Goal: Find specific page/section: Find specific page/section

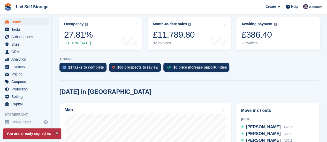
scroll to position [78, 0]
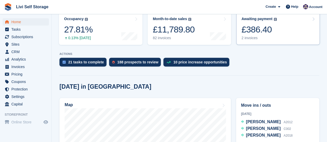
click at [248, 36] on div "2 invoices" at bounding box center [258, 38] width 35 height 4
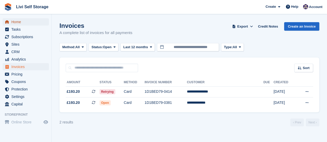
click at [16, 23] on span "Home" at bounding box center [26, 21] width 31 height 7
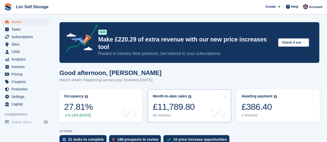
click at [158, 113] on div "82 invoices" at bounding box center [174, 115] width 42 height 4
click at [19, 24] on span "Home" at bounding box center [26, 21] width 31 height 7
